Goal: Find specific page/section: Find specific page/section

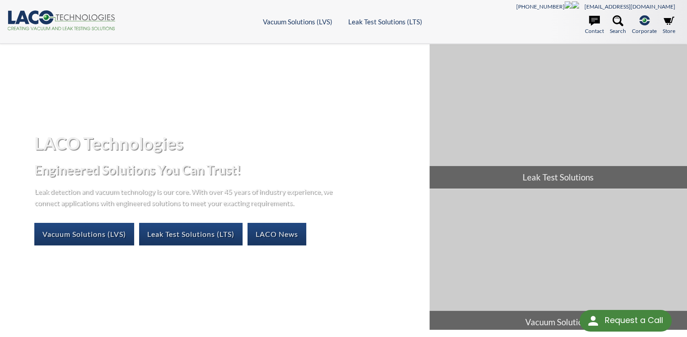
select select "Language Translate Widget"
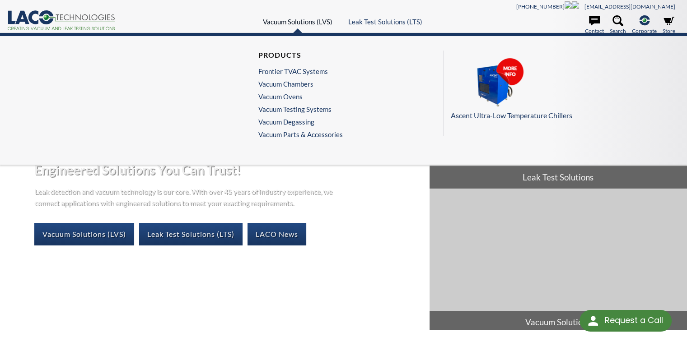
click at [287, 18] on link "Vacuum Solutions (LVS)" at bounding box center [298, 22] width 70 height 8
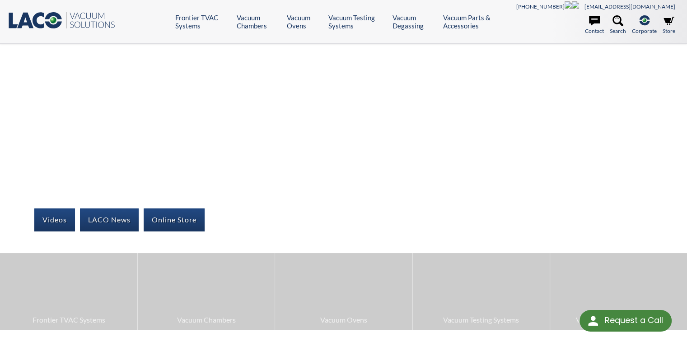
select select "Language Translate Widget"
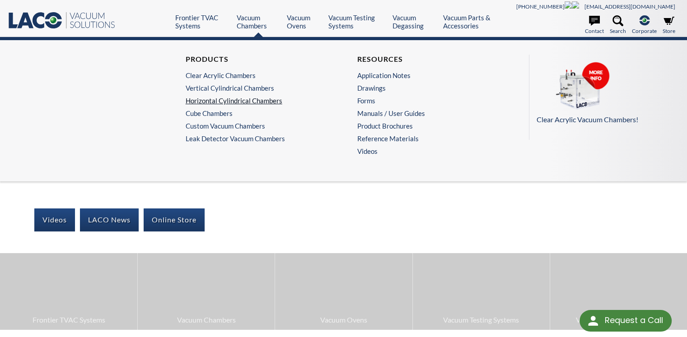
click at [237, 97] on link "Horizontal Cylindrical Chambers" at bounding box center [256, 101] width 140 height 8
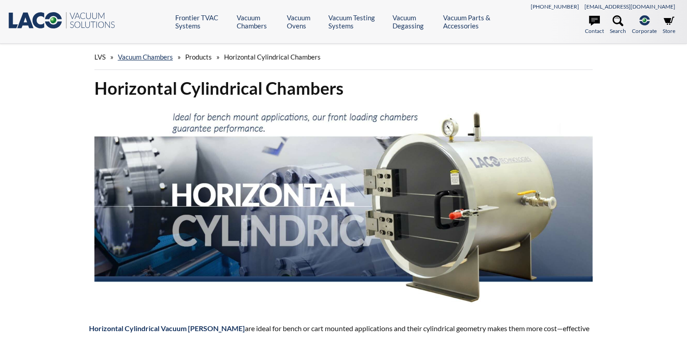
scroll to position [182, 0]
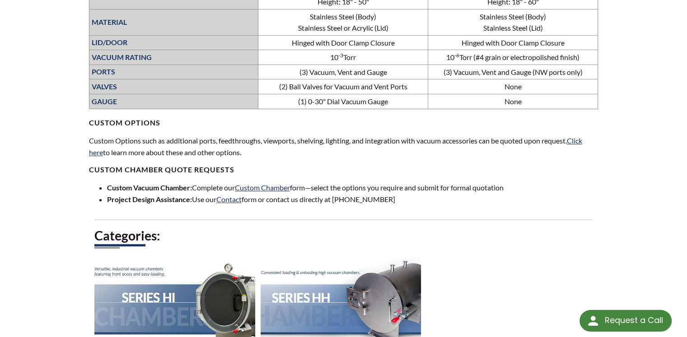
select select "Language Translate Widget"
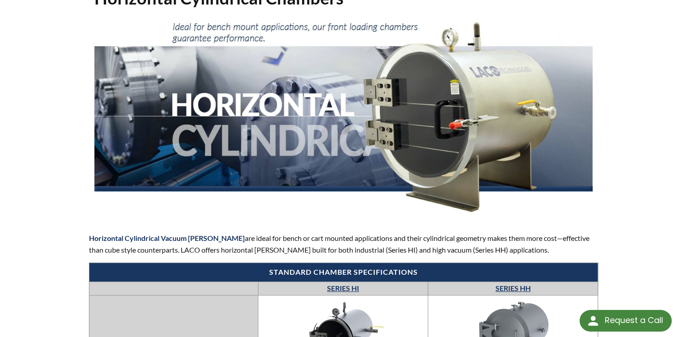
scroll to position [0, 0]
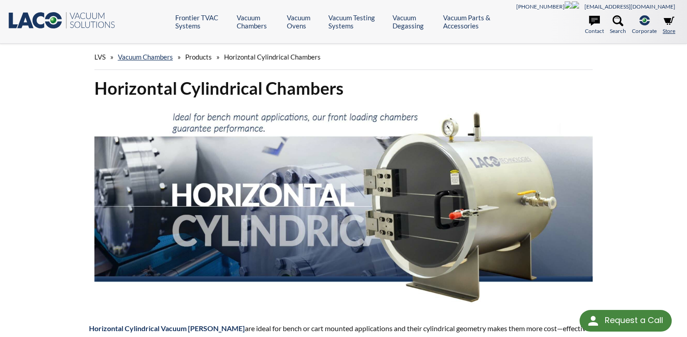
click at [669, 22] on icon at bounding box center [668, 21] width 11 height 8
